Goal: Task Accomplishment & Management: Use online tool/utility

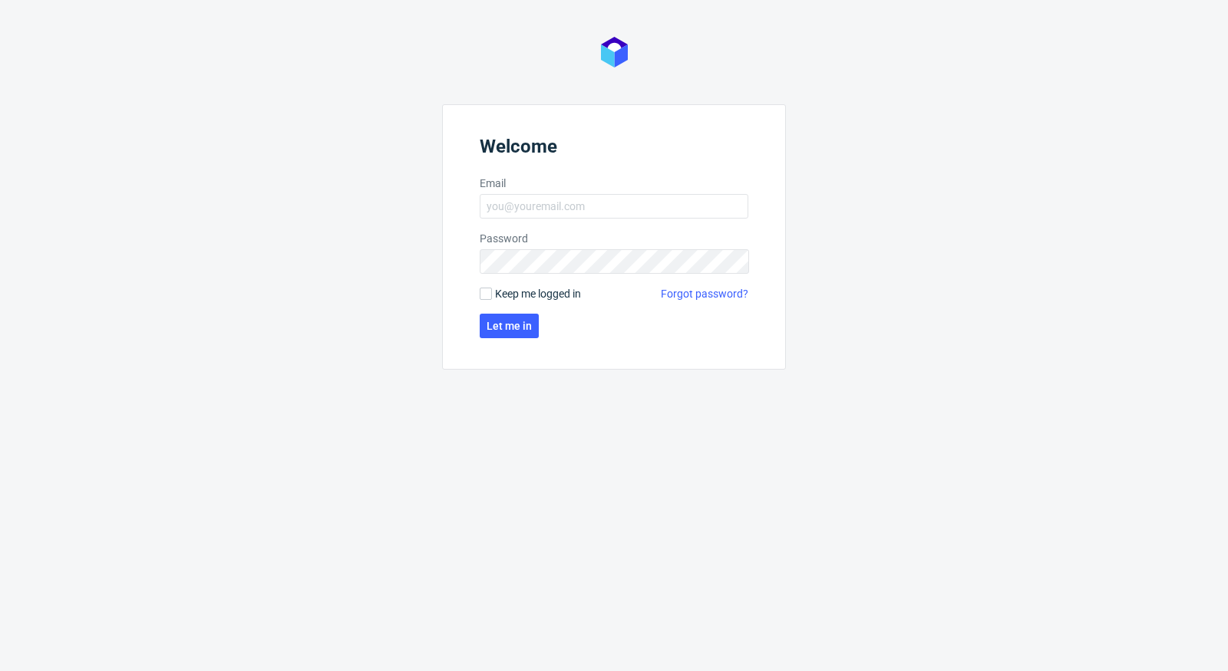
click at [615, 219] on form "Welcome Email Password Keep me logged in Forgot password? Let me in" at bounding box center [614, 236] width 344 height 265
click at [585, 204] on input "Email" at bounding box center [614, 206] width 269 height 25
type input "marcin.pasko@packhelp.com"
click at [485, 288] on input "Keep me logged in" at bounding box center [486, 294] width 12 height 12
checkbox input "true"
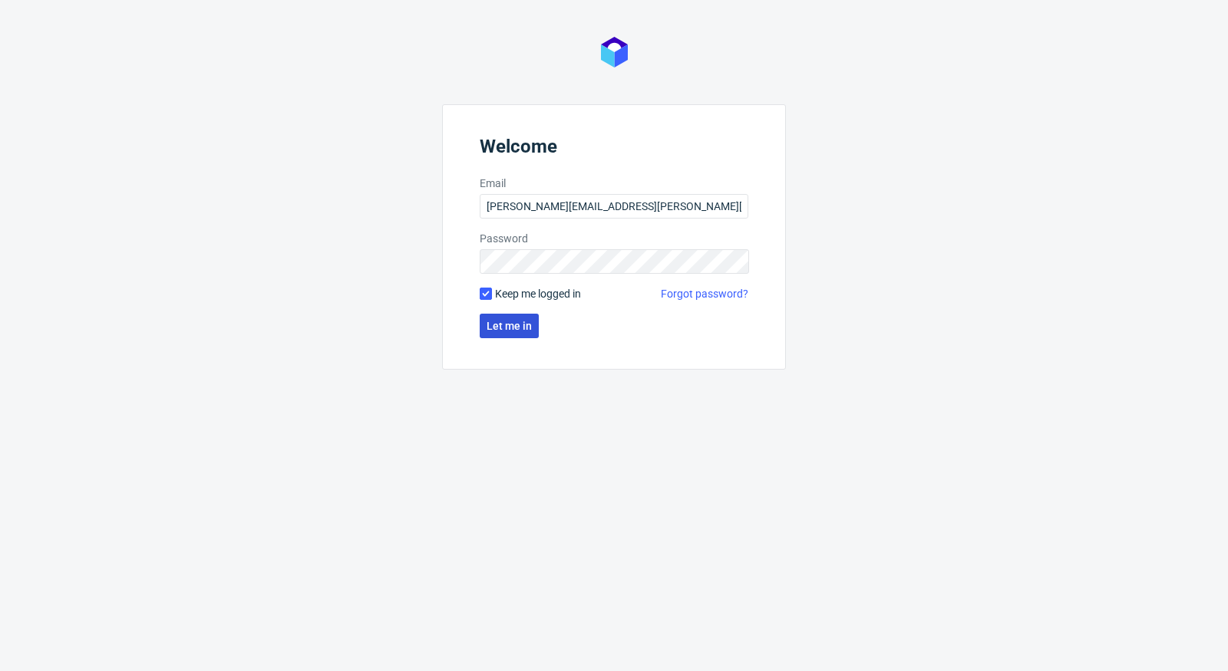
click at [499, 328] on span "Let me in" at bounding box center [508, 326] width 45 height 11
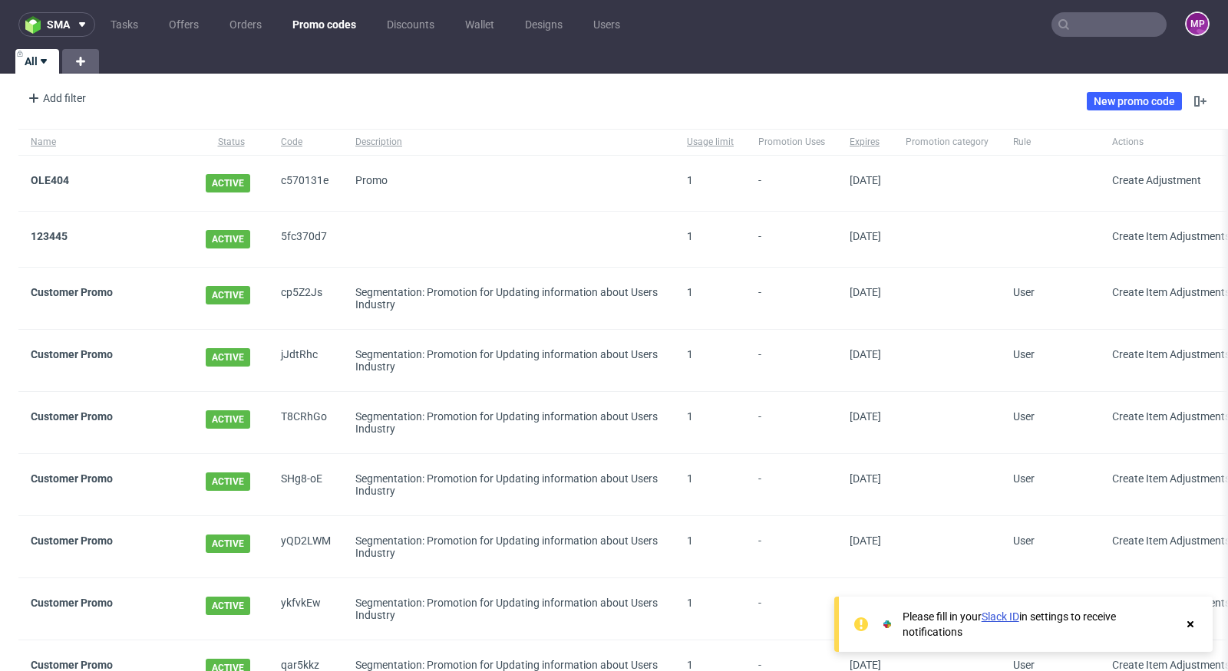
click at [1088, 28] on input "text" at bounding box center [1108, 24] width 115 height 25
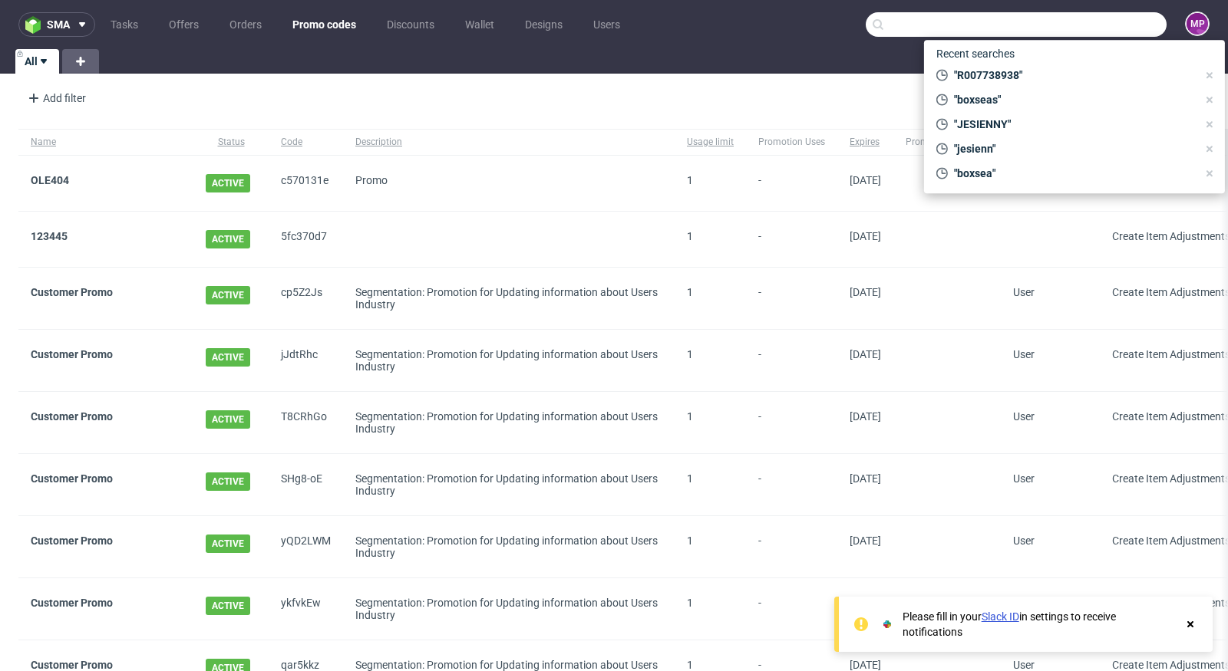
paste input "R077627292"
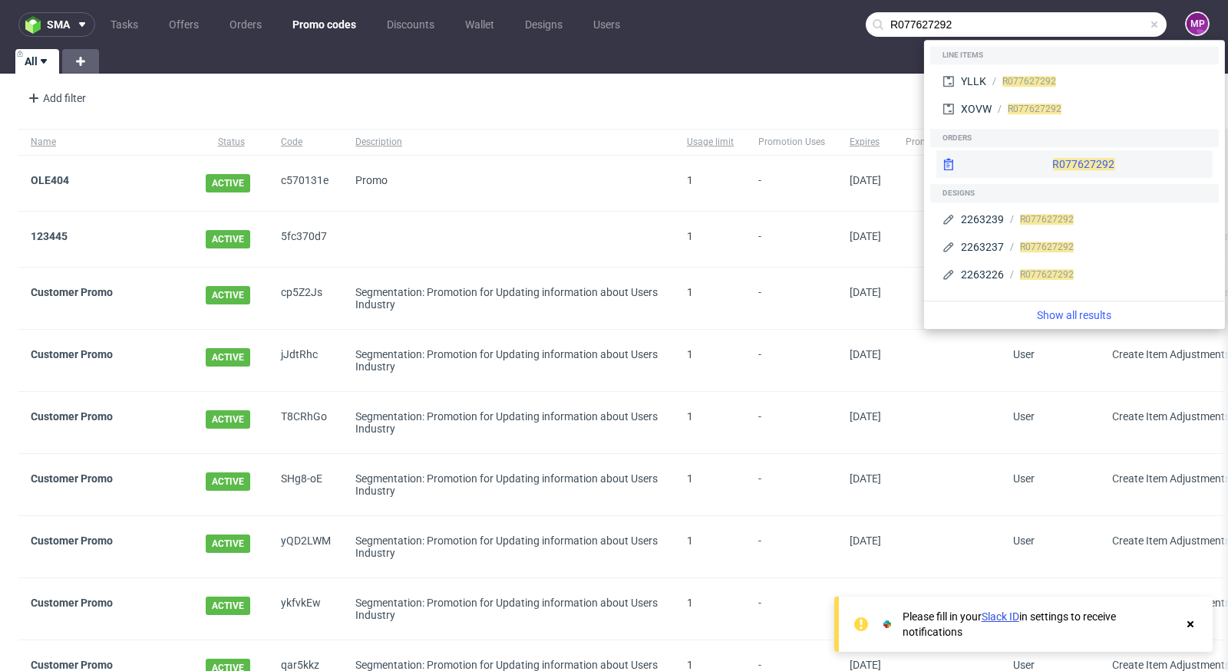
type input "R077627292"
click at [1052, 159] on span "R077627292" at bounding box center [1083, 164] width 62 height 12
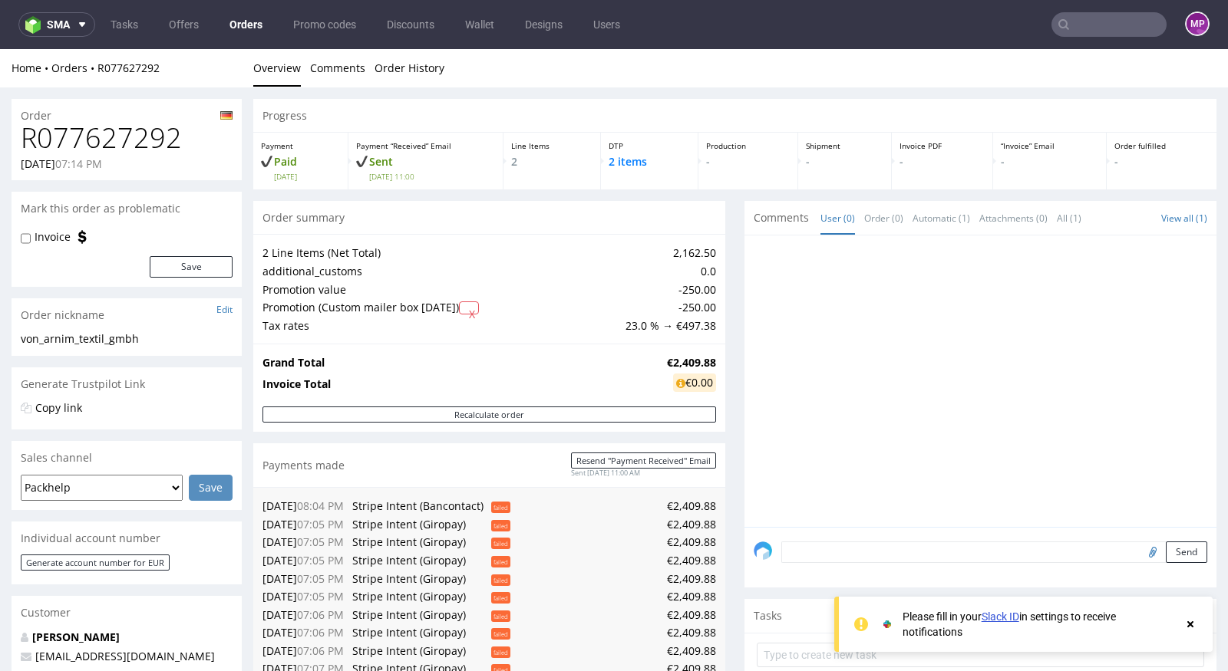
drag, startPoint x: 321, startPoint y: 308, endPoint x: 496, endPoint y: 310, distance: 175.7
click at [496, 310] on td "Promotion (Custom mailer box September 2025) X" at bounding box center [441, 307] width 359 height 18
